Goal: Check status: Check status

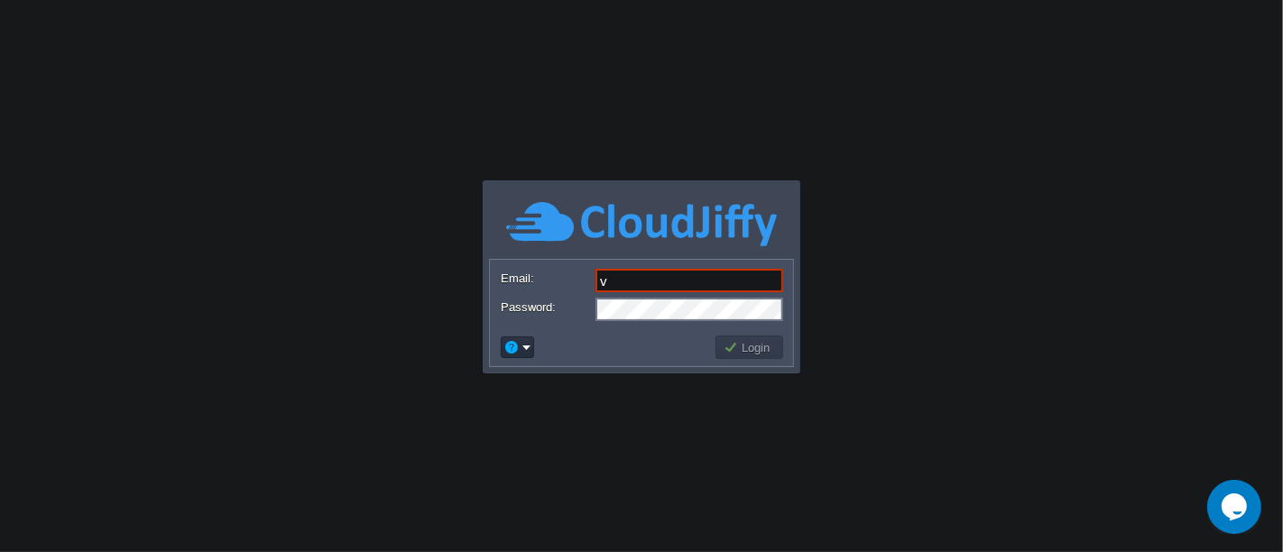
type input "[EMAIL_ADDRESS][DOMAIN_NAME]"
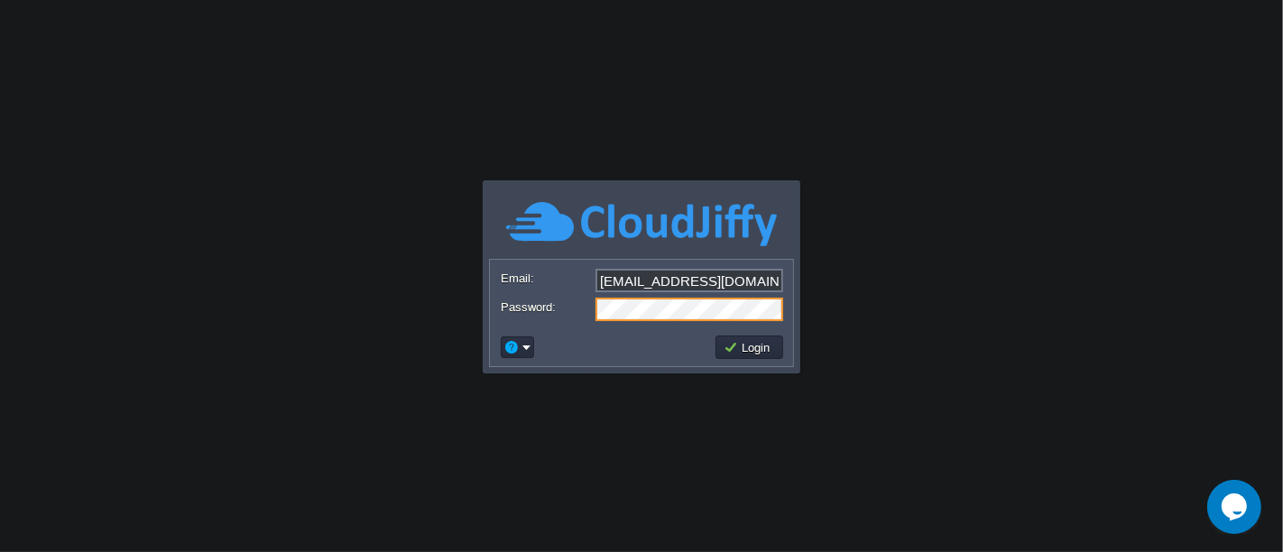
click at [645, 304] on form "Email: [EMAIL_ADDRESS][DOMAIN_NAME] Password:" at bounding box center [641, 294] width 303 height 69
drag, startPoint x: 675, startPoint y: 320, endPoint x: 533, endPoint y: 300, distance: 143.0
click at [533, 300] on div "Password:" at bounding box center [641, 309] width 281 height 23
click at [763, 348] on button "Login" at bounding box center [749, 347] width 52 height 16
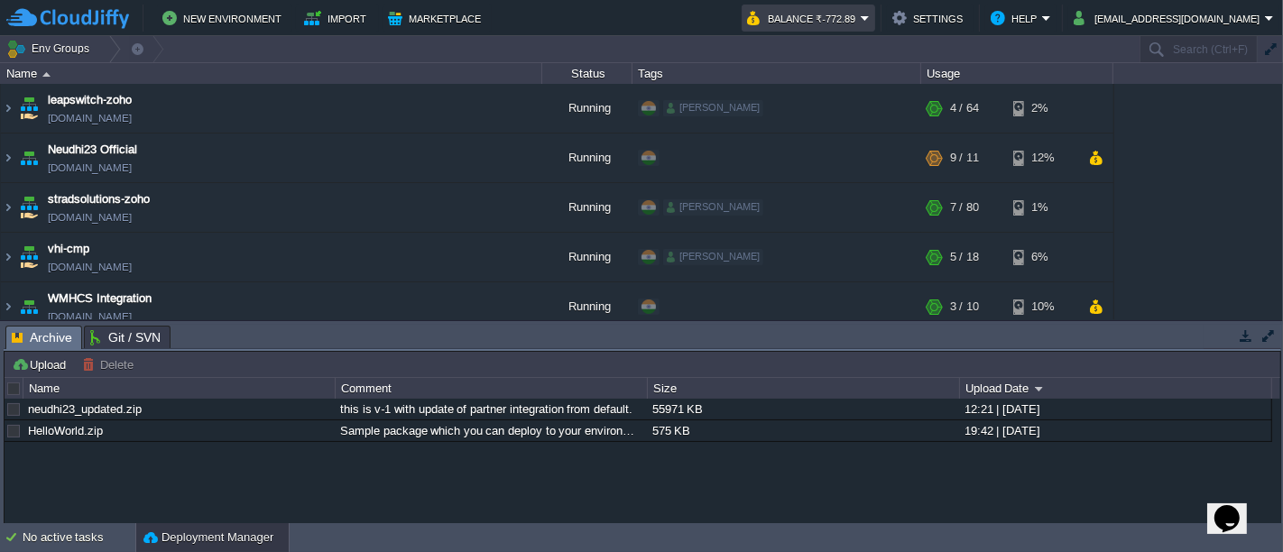
click at [870, 14] on em "Balance ₹-772.89" at bounding box center [808, 18] width 123 height 22
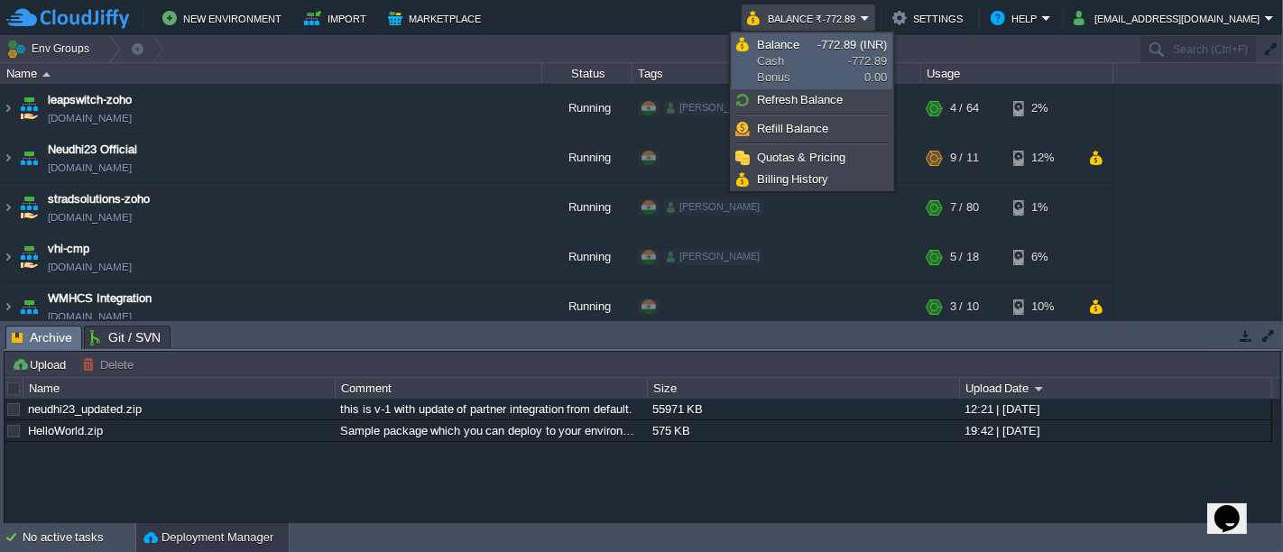
click at [794, 59] on span "Balance Cash Bonus" at bounding box center [787, 61] width 60 height 49
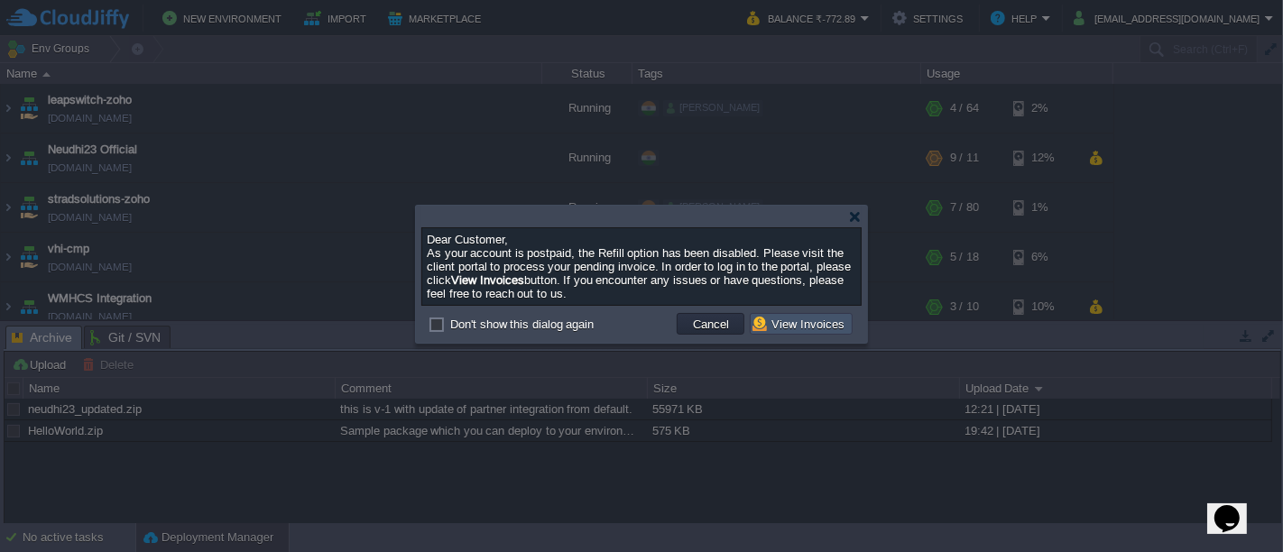
click at [819, 330] on button "View Invoices" at bounding box center [800, 324] width 97 height 16
